Goal: Check status

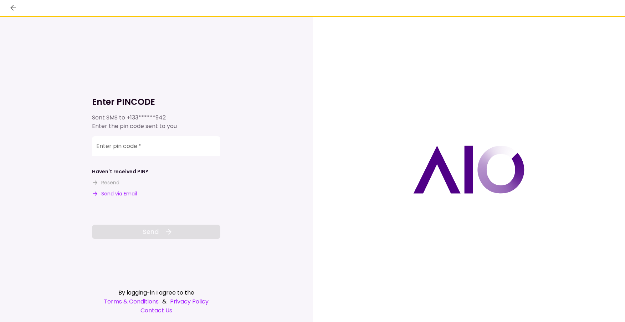
click at [145, 151] on input "Enter pin code   *" at bounding box center [156, 146] width 128 height 20
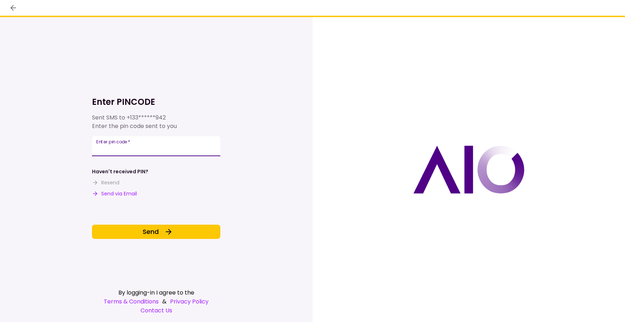
type input "******"
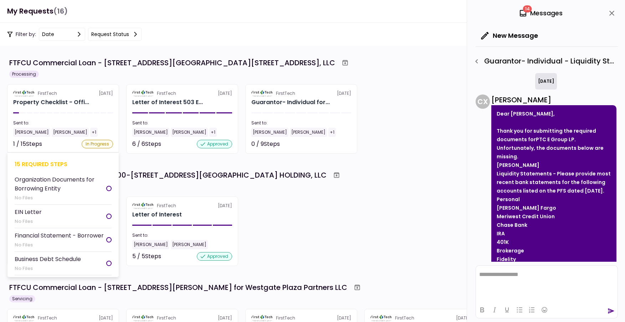
scroll to position [103, 0]
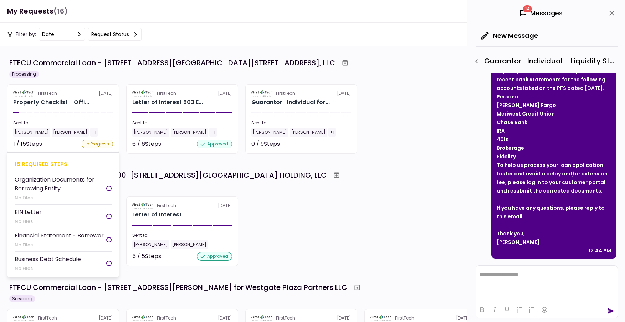
click at [76, 101] on div "Property Checklist - Offi..." at bounding box center [51, 102] width 76 height 9
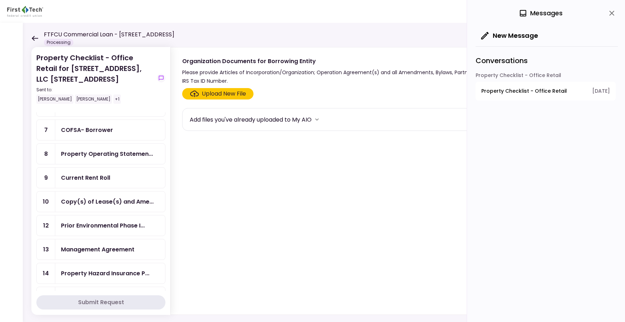
scroll to position [151, 0]
click at [36, 36] on icon at bounding box center [34, 38] width 7 height 5
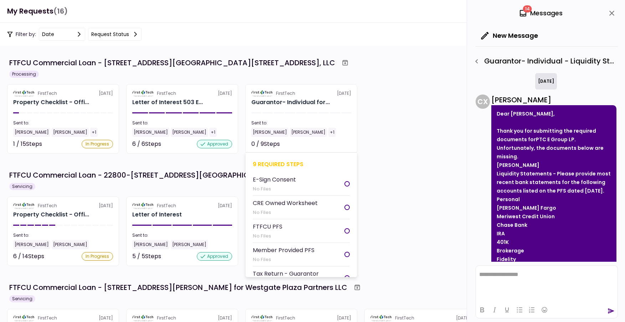
scroll to position [103, 0]
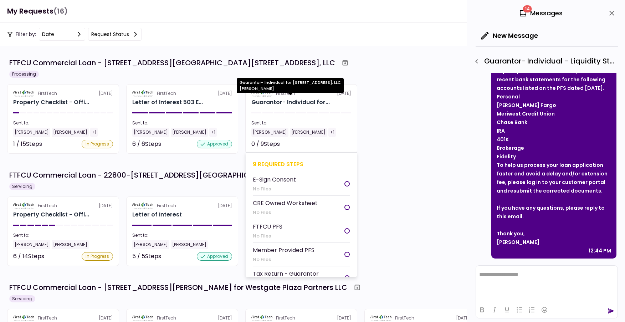
click at [291, 102] on div "Guarantor- Individual for..." at bounding box center [290, 102] width 78 height 9
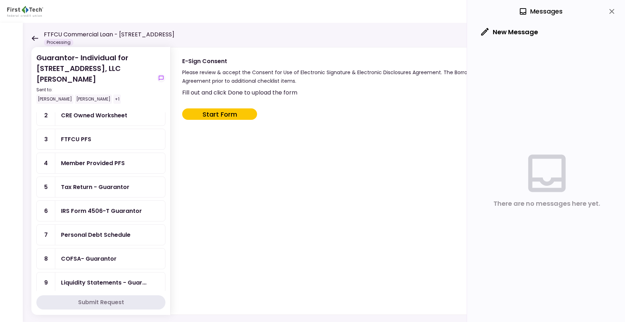
scroll to position [54, 0]
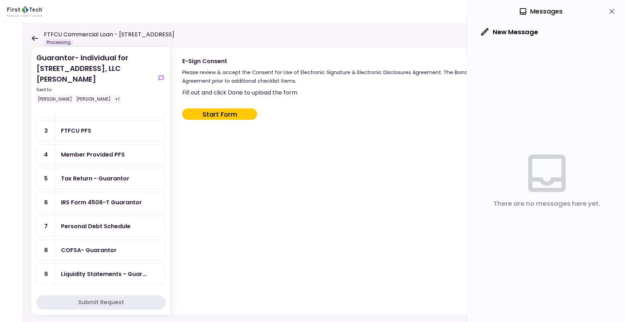
click at [36, 37] on icon at bounding box center [34, 38] width 7 height 5
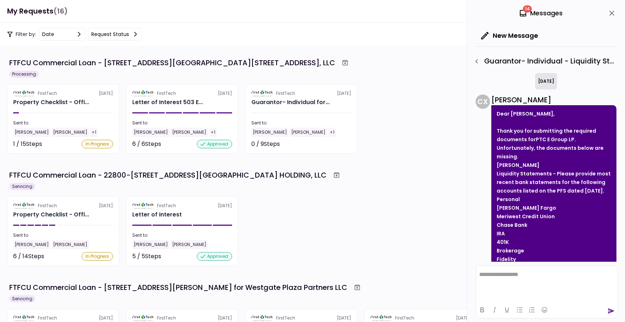
scroll to position [103, 0]
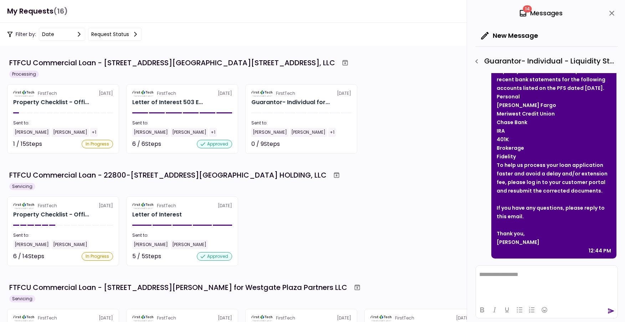
drag, startPoint x: 55, startPoint y: 108, endPoint x: 59, endPoint y: 110, distance: 4.6
click at [56, 108] on section "FirstTech [DATE] Property Checklist - Offi... Sent to: [PERSON_NAME] [PERSON_NA…" at bounding box center [63, 118] width 112 height 69
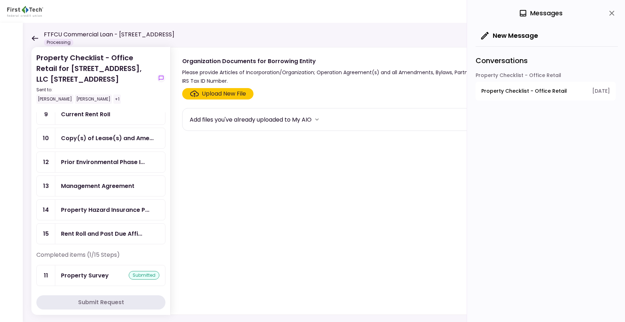
scroll to position [215, 0]
